Goal: Task Accomplishment & Management: Complete application form

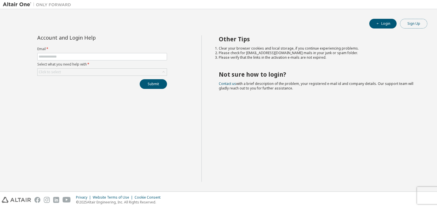
click at [417, 27] on button "Sign Up" at bounding box center [413, 24] width 27 height 10
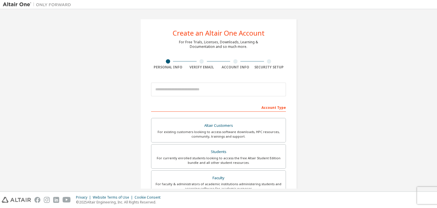
click at [200, 60] on div at bounding box center [202, 61] width 4 height 4
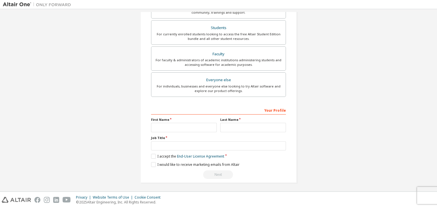
click at [217, 183] on div "Create an Altair One Account For Free Trials, Licenses, Downloads, Learning & D…" at bounding box center [219, 38] width 170 height 301
click at [194, 126] on input "text" at bounding box center [184, 127] width 66 height 9
type input "********"
click at [233, 126] on input "text" at bounding box center [253, 127] width 66 height 9
type input "******"
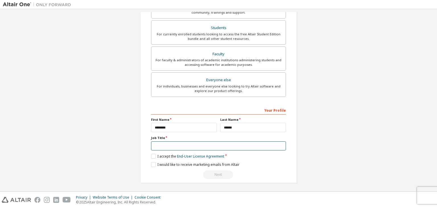
click at [230, 144] on input "text" at bounding box center [218, 145] width 135 height 9
type input "*******"
click at [155, 156] on label "I accept the End-User License Agreement" at bounding box center [187, 156] width 73 height 5
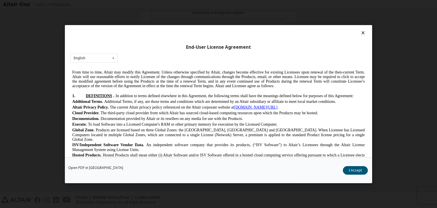
scroll to position [0, 0]
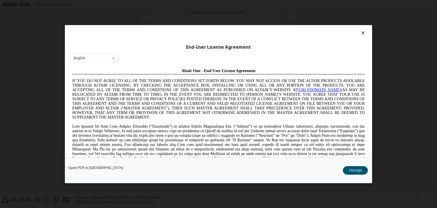
click at [361, 33] on icon at bounding box center [363, 32] width 6 height 5
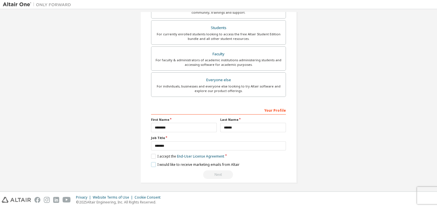
click at [153, 163] on label "I would like to receive marketing emails from Altair" at bounding box center [195, 164] width 89 height 5
click at [222, 179] on div "Create an Altair One Account For Free Trials, Licenses, Downloads, Learning & D…" at bounding box center [218, 39] width 157 height 288
click at [151, 157] on label "I accept the End-User License Agreement" at bounding box center [187, 156] width 73 height 5
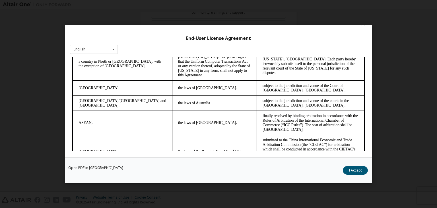
scroll to position [1481, 0]
click at [354, 165] on div "Open PDF in New Tab I Accept" at bounding box center [218, 170] width 307 height 26
click at [353, 173] on button "I Accept" at bounding box center [355, 170] width 25 height 9
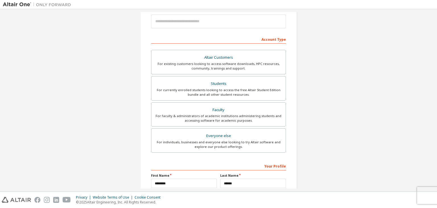
scroll to position [124, 0]
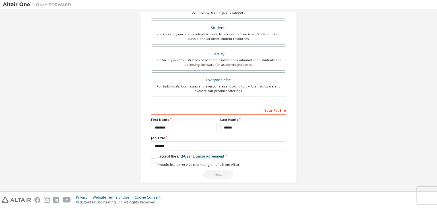
click at [221, 174] on div "Next" at bounding box center [218, 174] width 135 height 9
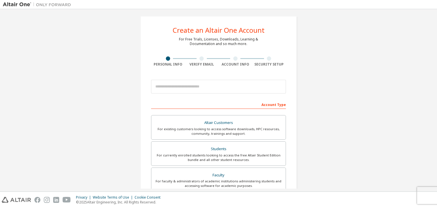
scroll to position [0, 0]
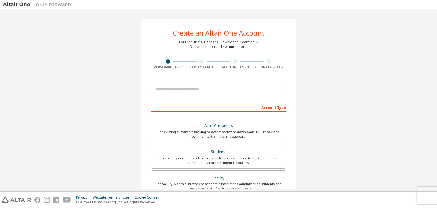
click at [197, 65] on div "Verify Email" at bounding box center [202, 67] width 34 height 5
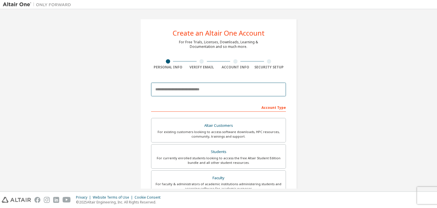
click at [214, 94] on input "email" at bounding box center [218, 90] width 135 height 14
type input "**********"
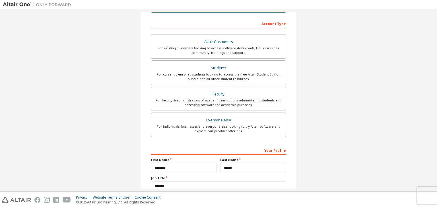
scroll to position [124, 0]
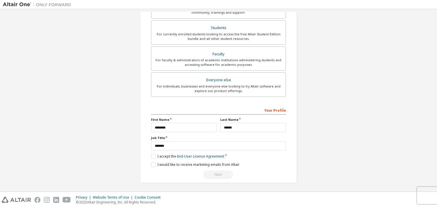
click at [217, 176] on div "Next" at bounding box center [218, 174] width 135 height 9
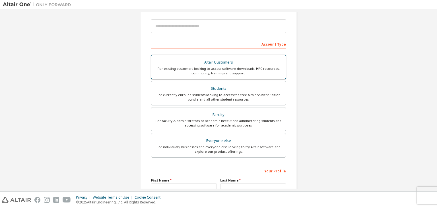
scroll to position [35, 0]
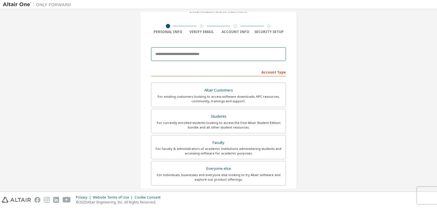
click at [203, 58] on input "email" at bounding box center [218, 54] width 135 height 14
type input "**********"
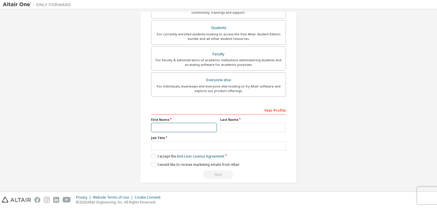
click at [195, 127] on input "text" at bounding box center [184, 127] width 66 height 9
type input "********"
click at [238, 127] on input "text" at bounding box center [253, 127] width 66 height 9
type input "******"
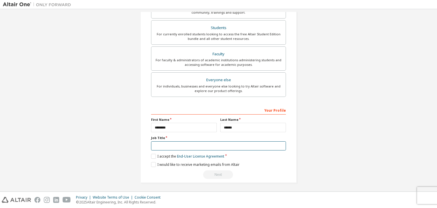
click at [237, 143] on input "text" at bounding box center [218, 145] width 135 height 9
click at [163, 145] on input "text" at bounding box center [218, 145] width 135 height 9
drag, startPoint x: 163, startPoint y: 145, endPoint x: 158, endPoint y: 147, distance: 5.9
click at [158, 147] on input "text" at bounding box center [218, 145] width 135 height 9
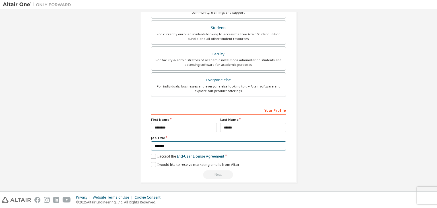
type input "*******"
click at [151, 154] on label "I accept the End-User License Agreement" at bounding box center [187, 156] width 73 height 5
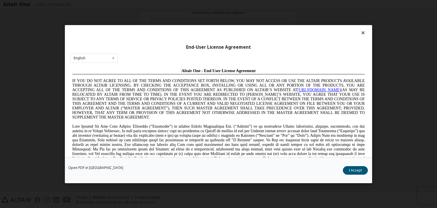
scroll to position [0, 0]
click at [358, 168] on button "I Accept" at bounding box center [355, 170] width 25 height 9
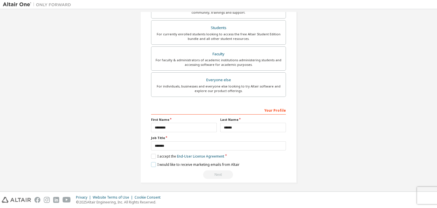
click at [152, 164] on label "I would like to receive marketing emails from Altair" at bounding box center [195, 164] width 89 height 5
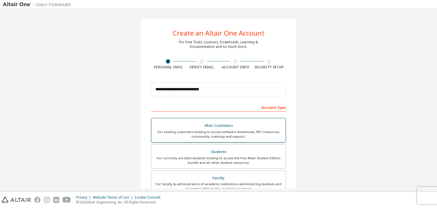
click at [226, 130] on div "For existing customers looking to access software downloads, HPC resources, com…" at bounding box center [219, 134] width 128 height 9
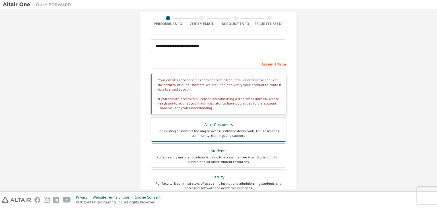
scroll to position [44, 0]
click at [226, 130] on div "For existing customers looking to access software downloads, HPC resources, com…" at bounding box center [219, 132] width 128 height 9
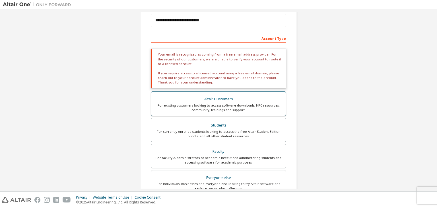
scroll to position [0, 0]
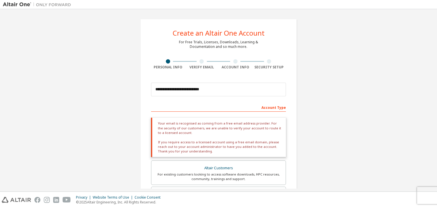
click at [201, 62] on div at bounding box center [202, 61] width 4 height 4
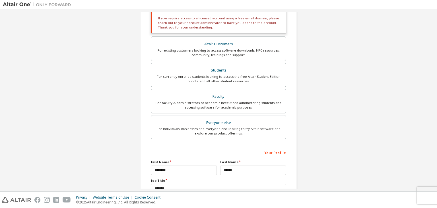
scroll to position [166, 0]
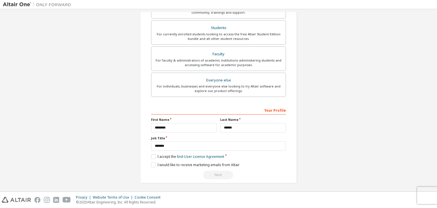
click at [223, 190] on div "**********" at bounding box center [218, 100] width 437 height 182
click at [277, 110] on div "Your Profile" at bounding box center [218, 109] width 135 height 9
click at [262, 108] on div "Your Profile" at bounding box center [218, 109] width 135 height 9
click at [268, 171] on div "Next" at bounding box center [218, 175] width 135 height 9
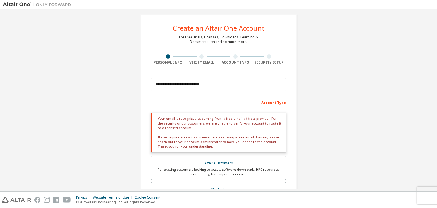
scroll to position [0, 0]
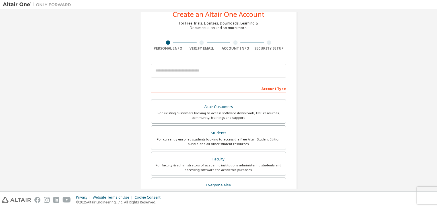
scroll to position [18, 0]
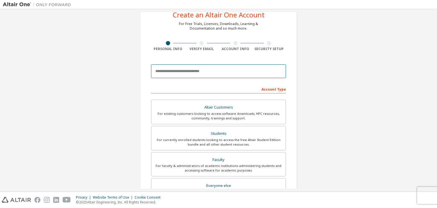
drag, startPoint x: 0, startPoint y: 0, endPoint x: 263, endPoint y: 69, distance: 271.6
click at [263, 69] on input "email" at bounding box center [218, 71] width 135 height 14
type input "**********"
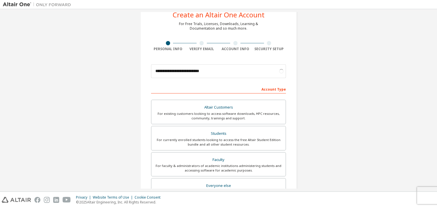
click at [200, 45] on div "Verify Email" at bounding box center [202, 46] width 34 height 10
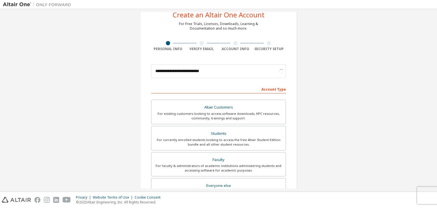
click at [200, 45] on div "Verify Email" at bounding box center [202, 46] width 34 height 10
click at [270, 37] on div "**********" at bounding box center [218, 145] width 157 height 288
